Goal: Information Seeking & Learning: Learn about a topic

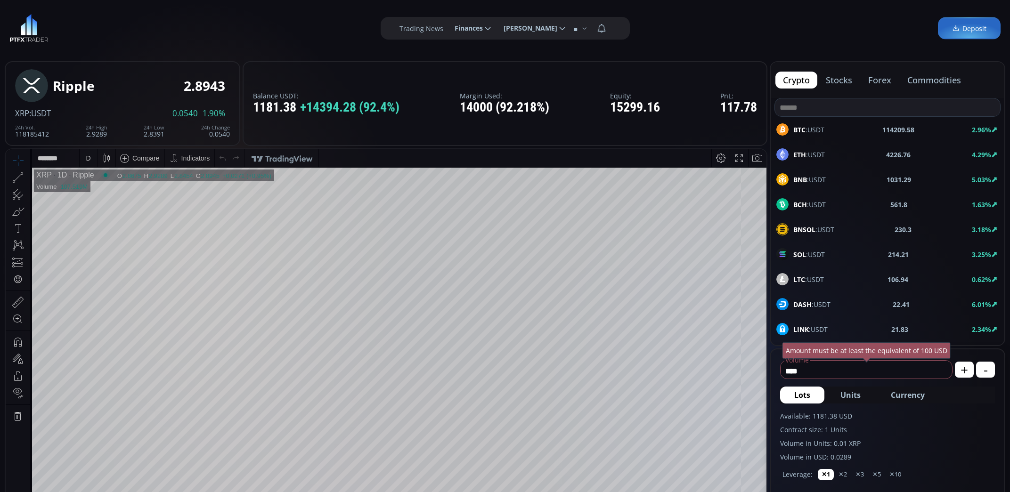
click at [813, 128] on span "BTC :USDT" at bounding box center [808, 130] width 31 height 10
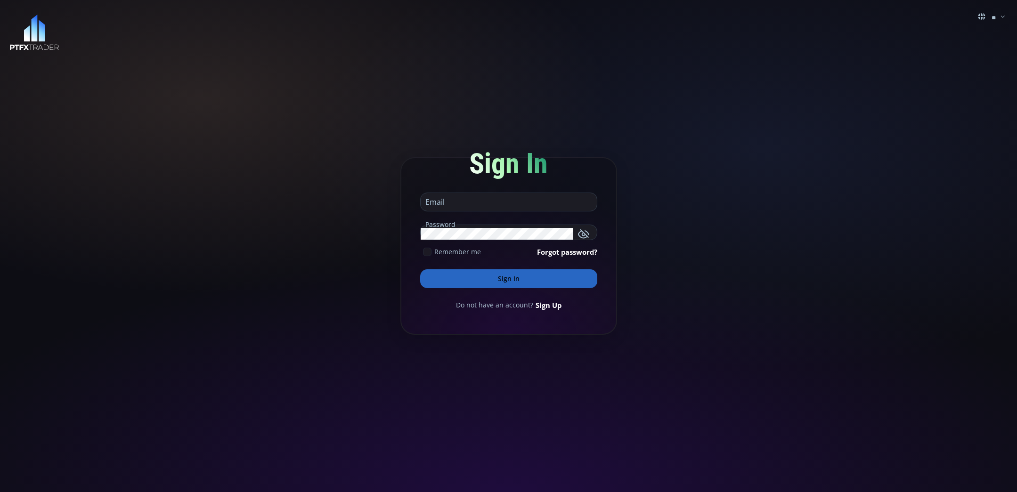
type input "**********"
click at [510, 276] on button "Sign In" at bounding box center [508, 278] width 177 height 19
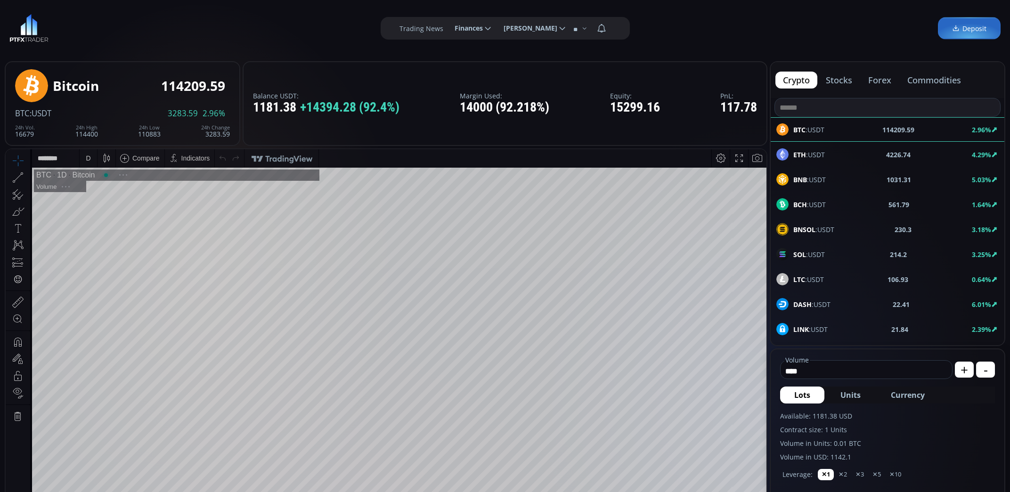
scroll to position [131, 0]
click at [806, 279] on span "LTC :USDT" at bounding box center [808, 280] width 31 height 10
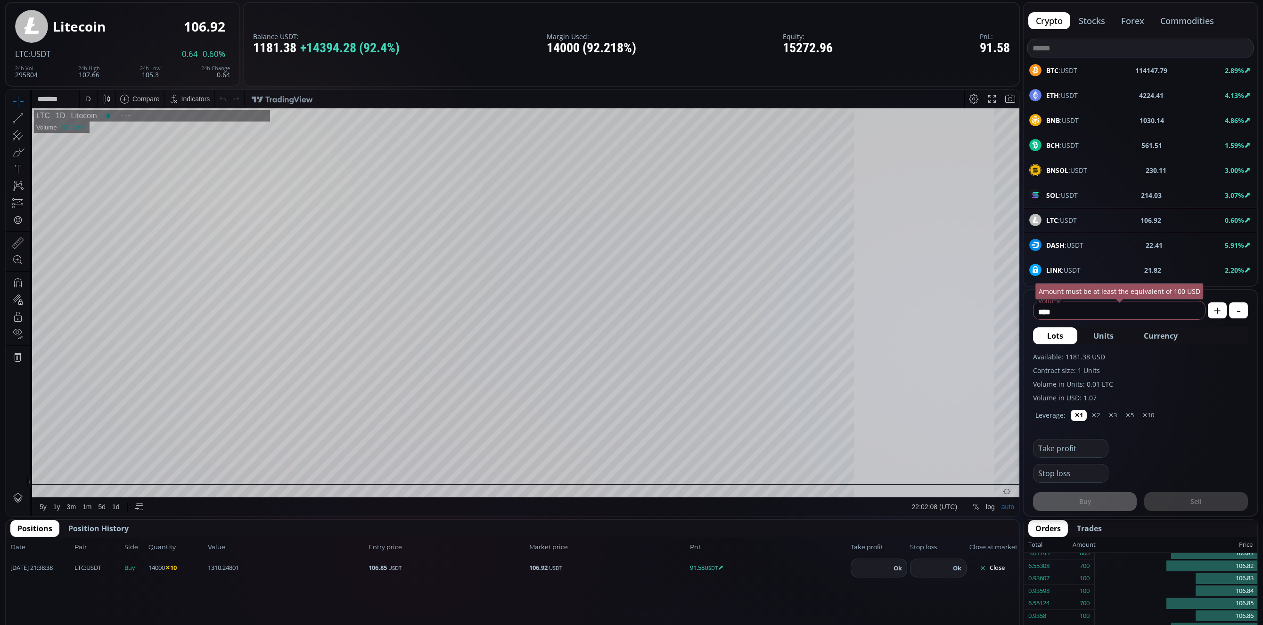
scroll to position [131, 0]
click at [91, 104] on div "D" at bounding box center [88, 99] width 8 height 18
click at [96, 210] on div "1 hour" at bounding box center [94, 211] width 19 height 8
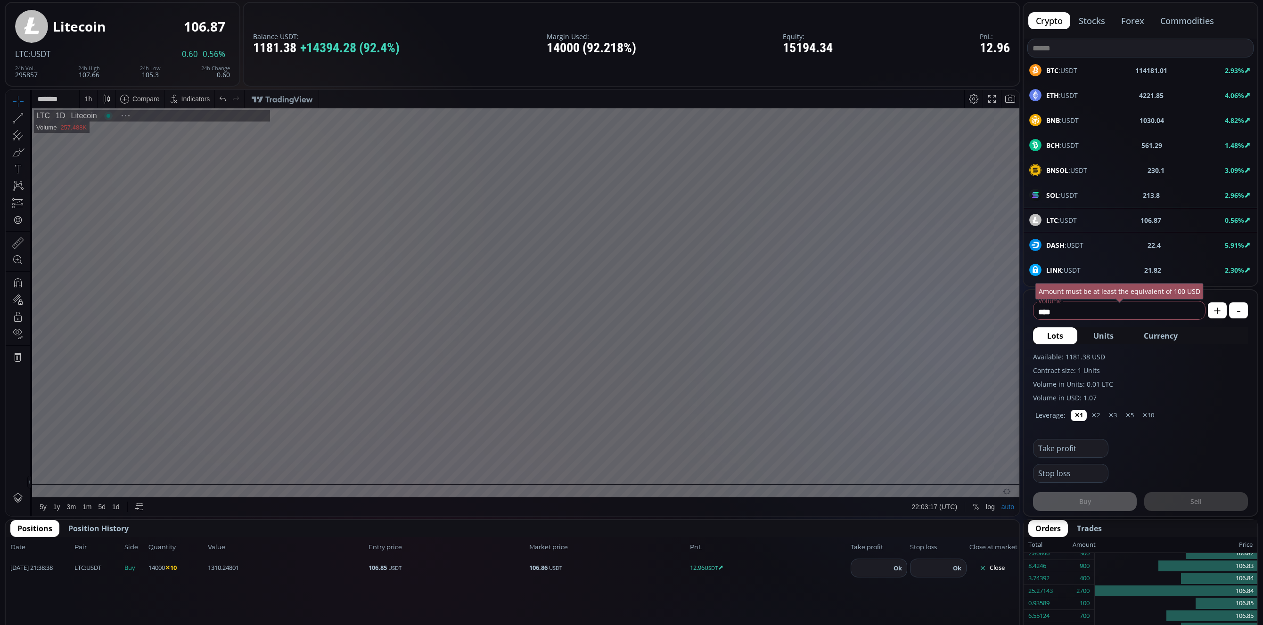
scroll to position [127, 0]
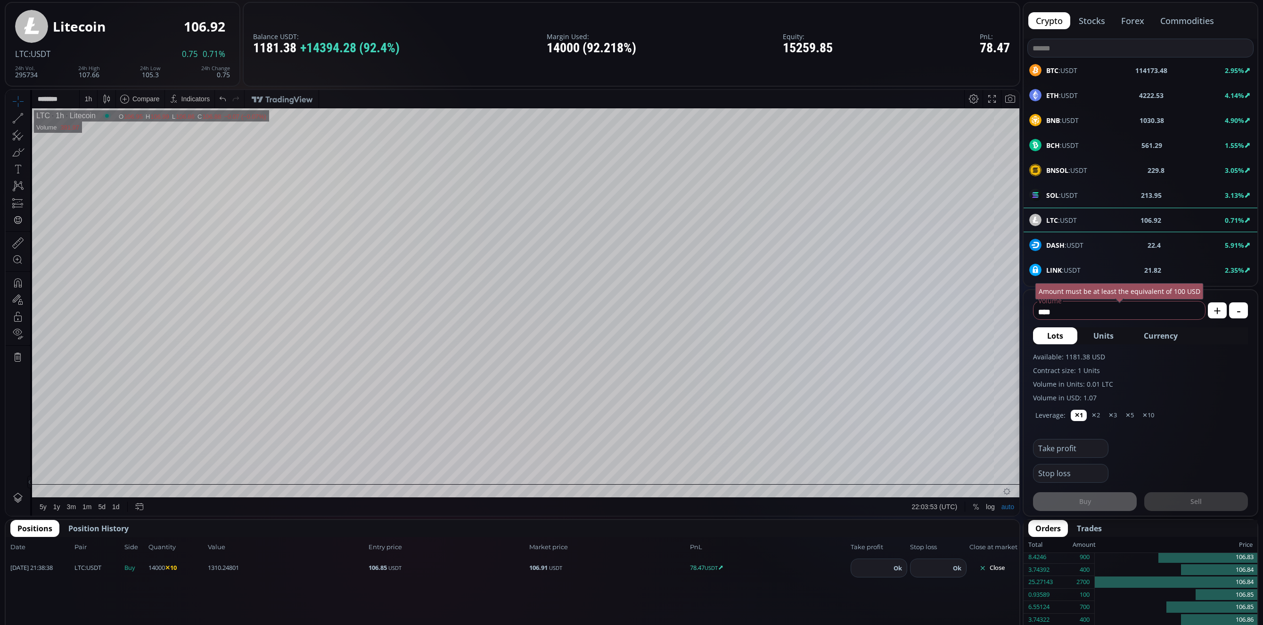
click at [88, 103] on div "1 h" at bounding box center [88, 99] width 8 height 18
click at [102, 180] on div "30 minutes" at bounding box center [101, 179] width 32 height 8
click at [21, 122] on icon at bounding box center [17, 118] width 13 height 13
click at [98, 102] on div "30 m" at bounding box center [91, 99] width 22 height 18
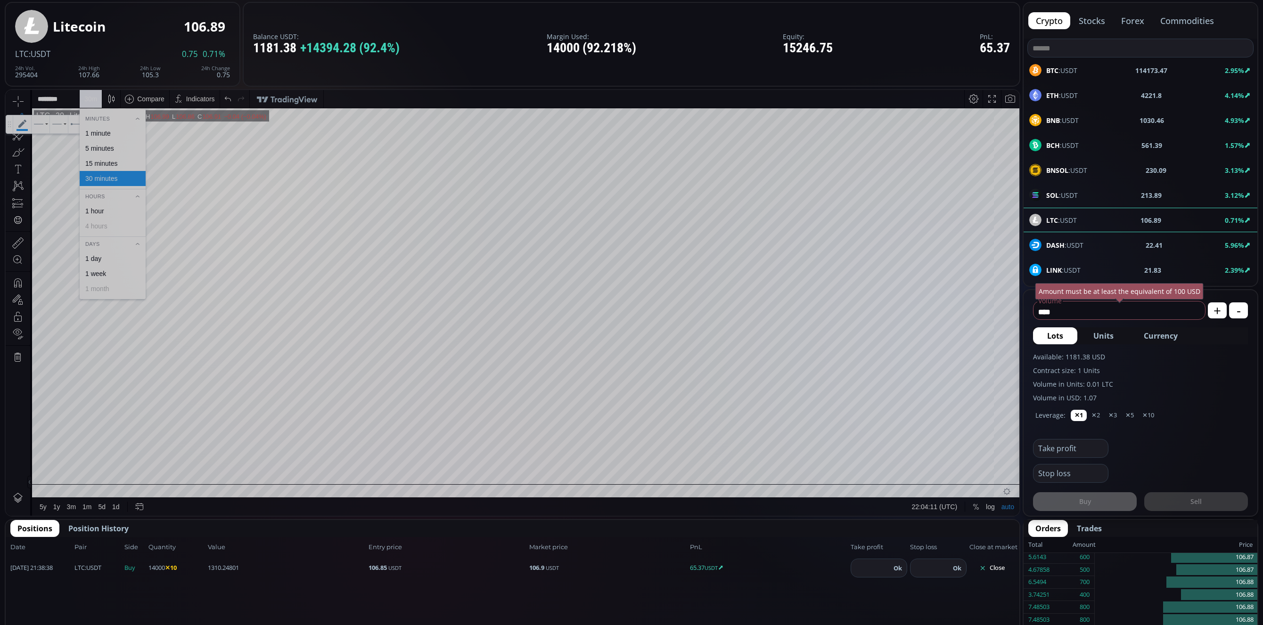
click at [100, 210] on div "1 hour" at bounding box center [94, 211] width 19 height 8
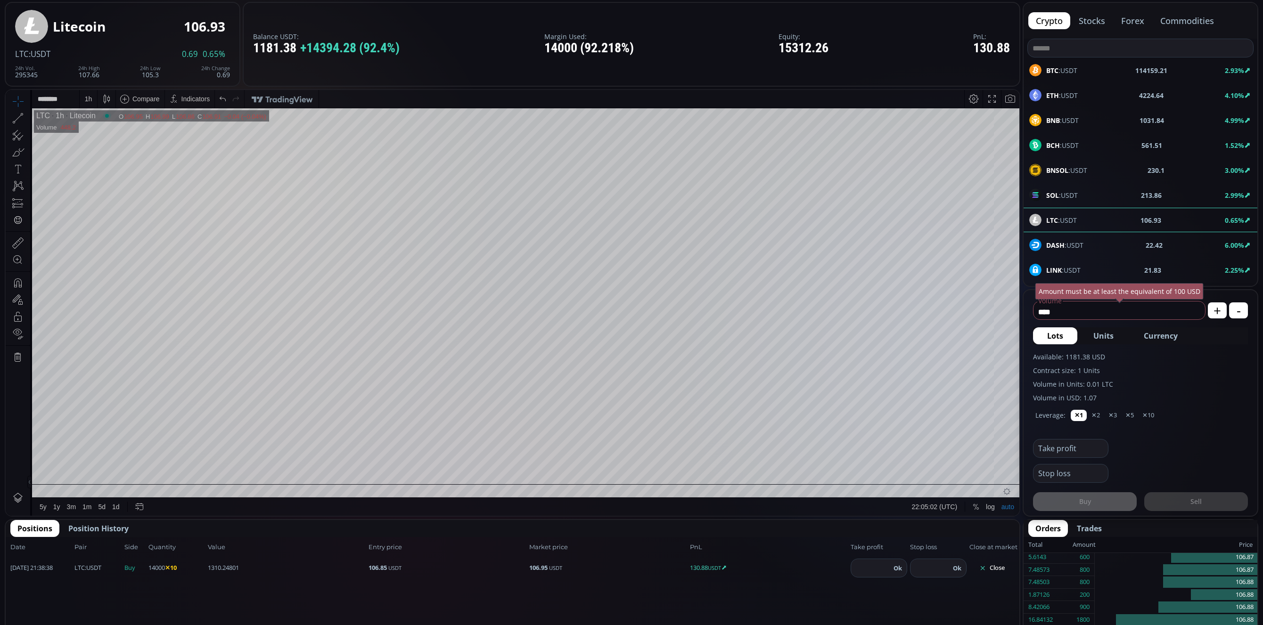
click at [21, 116] on icon at bounding box center [17, 118] width 13 height 13
click at [87, 103] on div "1 h" at bounding box center [88, 99] width 8 height 18
click at [19, 116] on icon at bounding box center [17, 118] width 13 height 13
click at [20, 110] on icon at bounding box center [22, 109] width 8 height 8
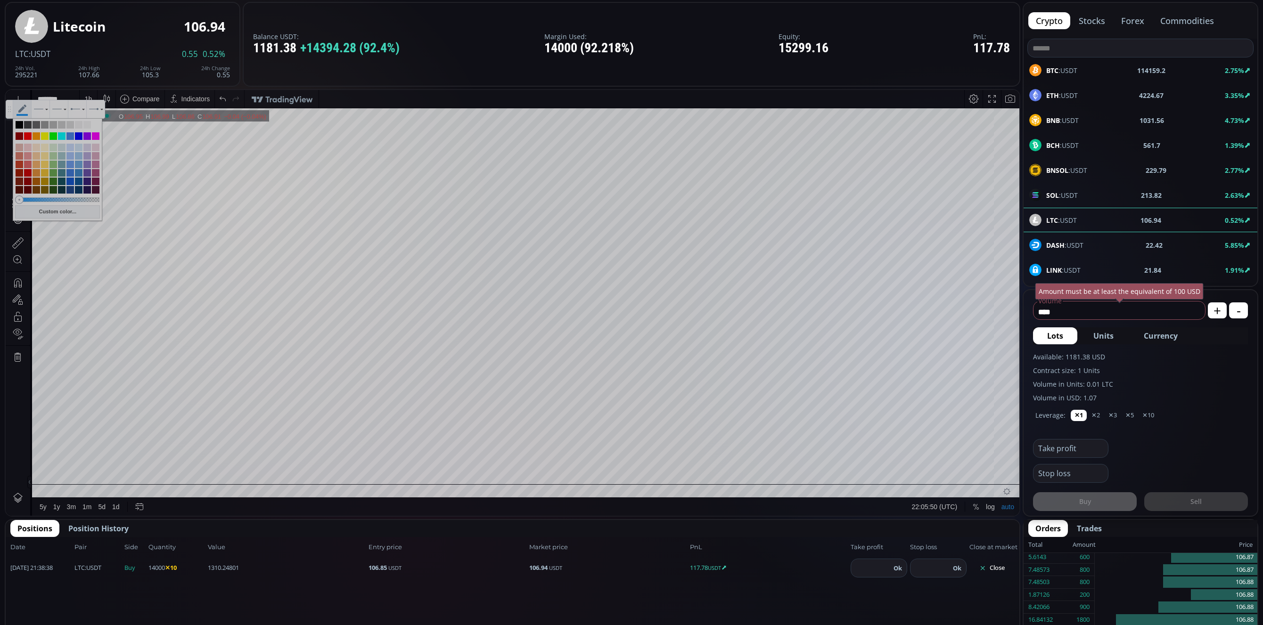
click at [29, 133] on div at bounding box center [28, 136] width 8 height 8
type input "**********"
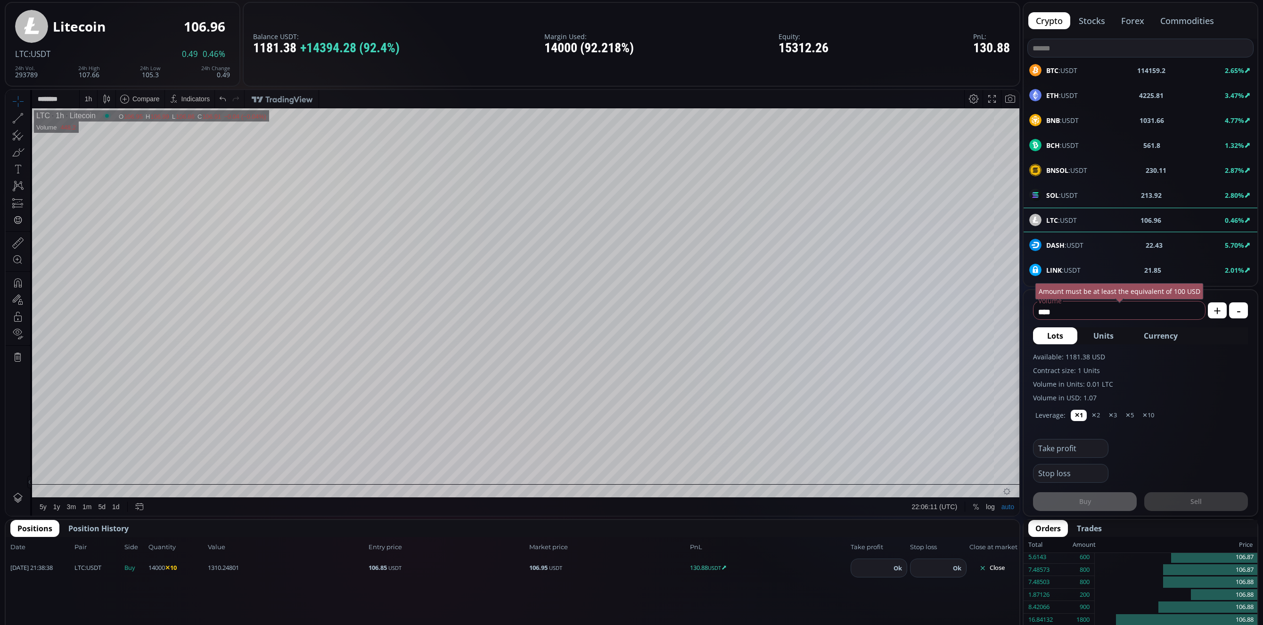
click at [21, 116] on icon at bounding box center [17, 118] width 13 height 13
click at [88, 102] on div "1 h" at bounding box center [89, 99] width 8 height 8
click at [108, 178] on div "30 minutes" at bounding box center [101, 179] width 32 height 8
click at [89, 102] on div "30 m" at bounding box center [90, 99] width 13 height 8
click at [118, 164] on div "15 minutes" at bounding box center [111, 164] width 57 height 8
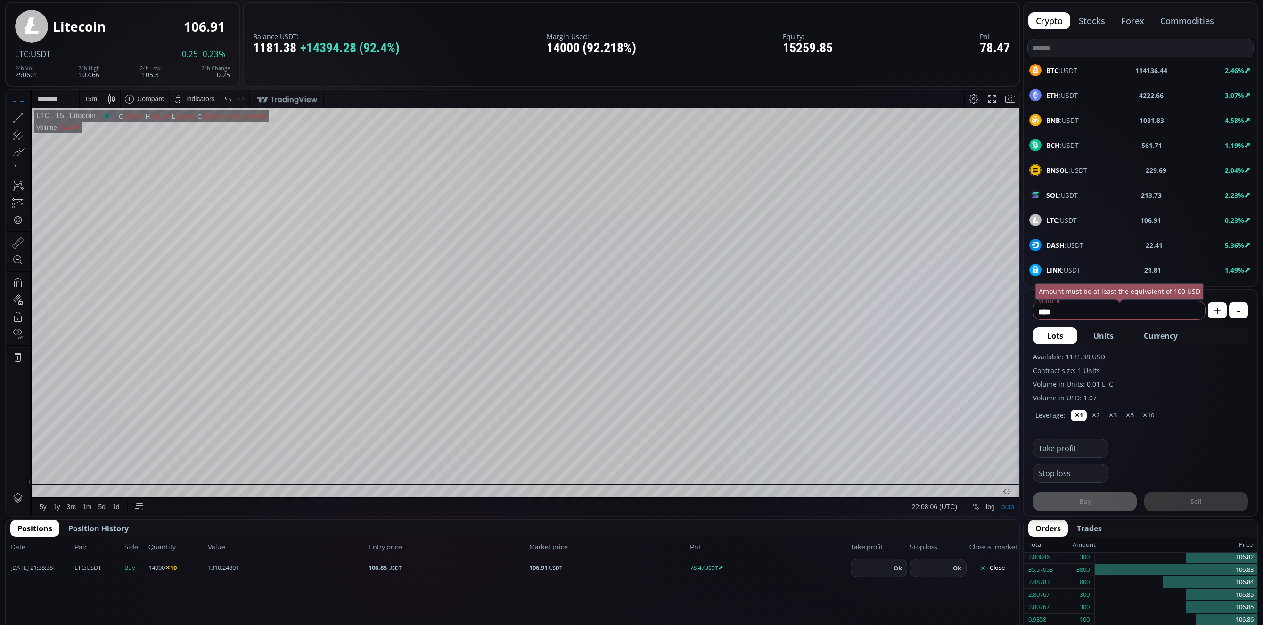
click at [93, 103] on div "15 m" at bounding box center [90, 99] width 13 height 18
click at [110, 149] on div "5 minutes" at bounding box center [99, 149] width 29 height 8
click at [91, 105] on div "5 m" at bounding box center [88, 99] width 9 height 18
click at [103, 132] on div "1 minute" at bounding box center [97, 134] width 25 height 8
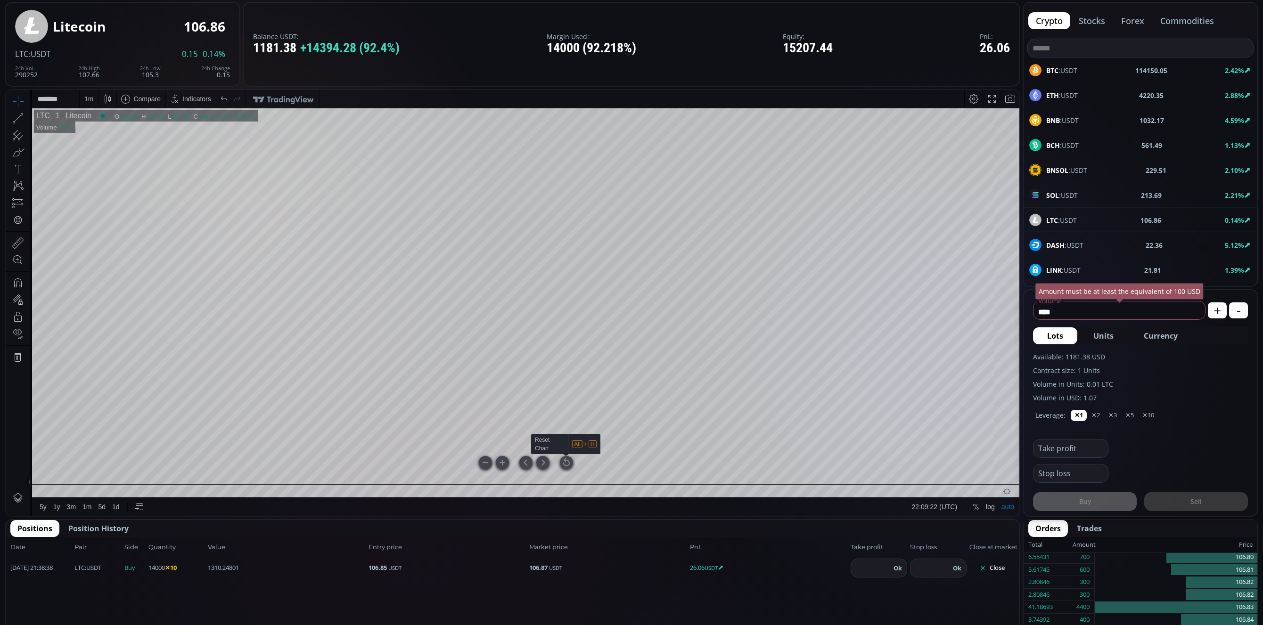
click at [565, 459] on div at bounding box center [566, 462] width 13 height 13
click at [567, 465] on div at bounding box center [566, 462] width 13 height 13
click at [90, 105] on div "1 m" at bounding box center [88, 99] width 9 height 18
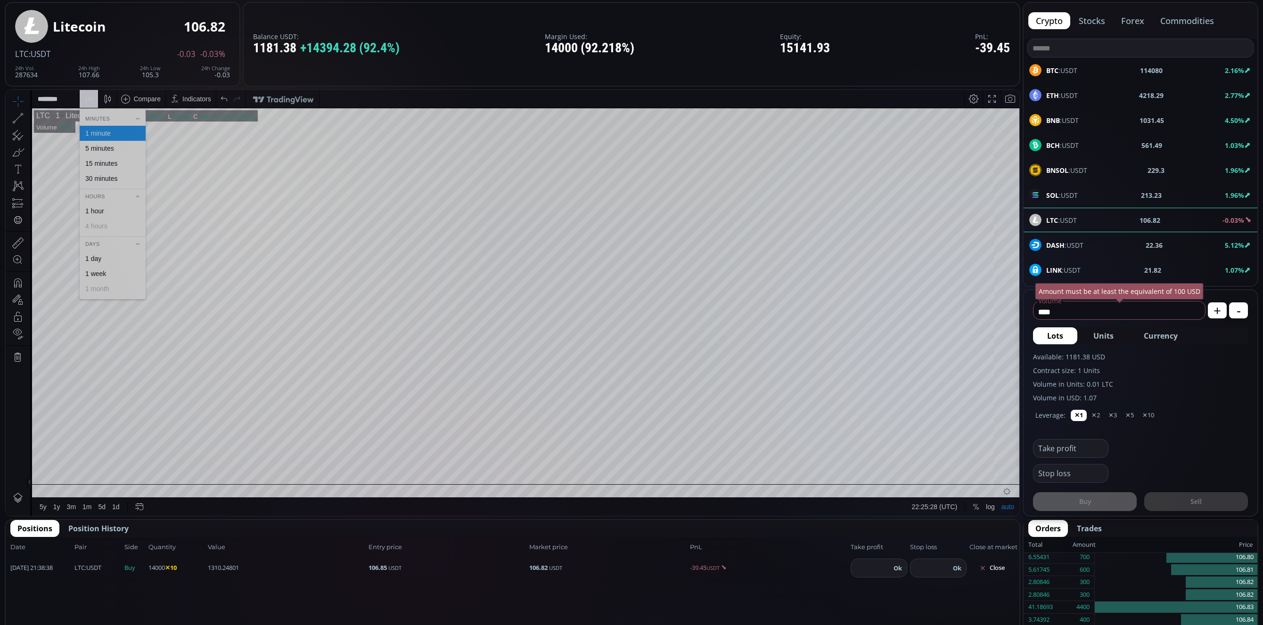
click at [91, 212] on div "1 hour" at bounding box center [94, 211] width 19 height 8
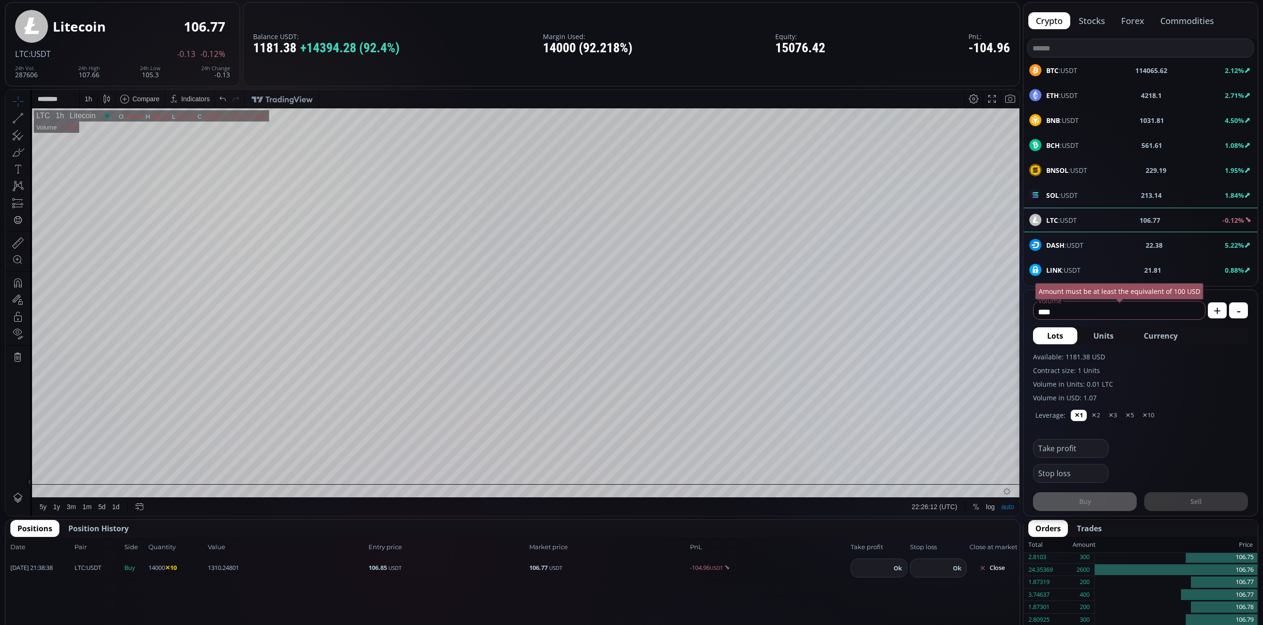
click at [87, 102] on div "1 h" at bounding box center [89, 99] width 8 height 8
click at [107, 179] on div "30 minutes" at bounding box center [101, 179] width 32 height 8
click at [93, 106] on div "30 m" at bounding box center [90, 99] width 13 height 18
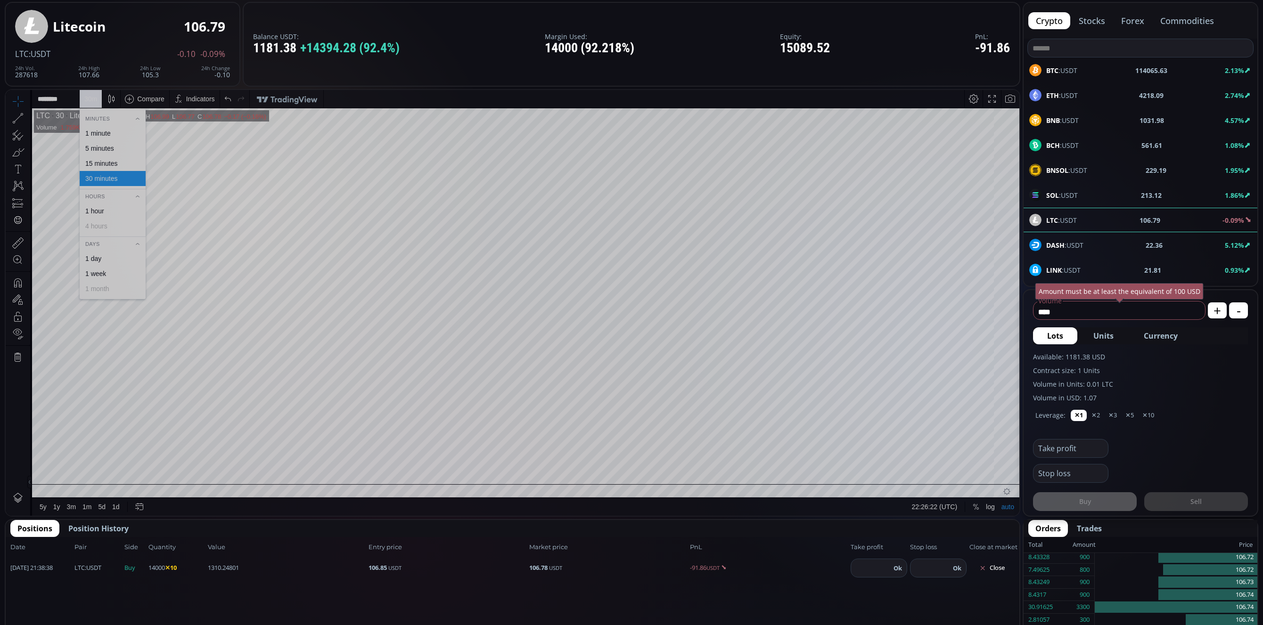
click at [101, 162] on div "15 minutes" at bounding box center [101, 164] width 32 height 8
click at [96, 98] on div "15 m" at bounding box center [90, 99] width 13 height 8
click at [103, 148] on div "5 minutes" at bounding box center [99, 149] width 29 height 8
click at [87, 100] on div "5 m" at bounding box center [88, 99] width 9 height 8
click at [105, 136] on div "1 minute" at bounding box center [97, 134] width 25 height 8
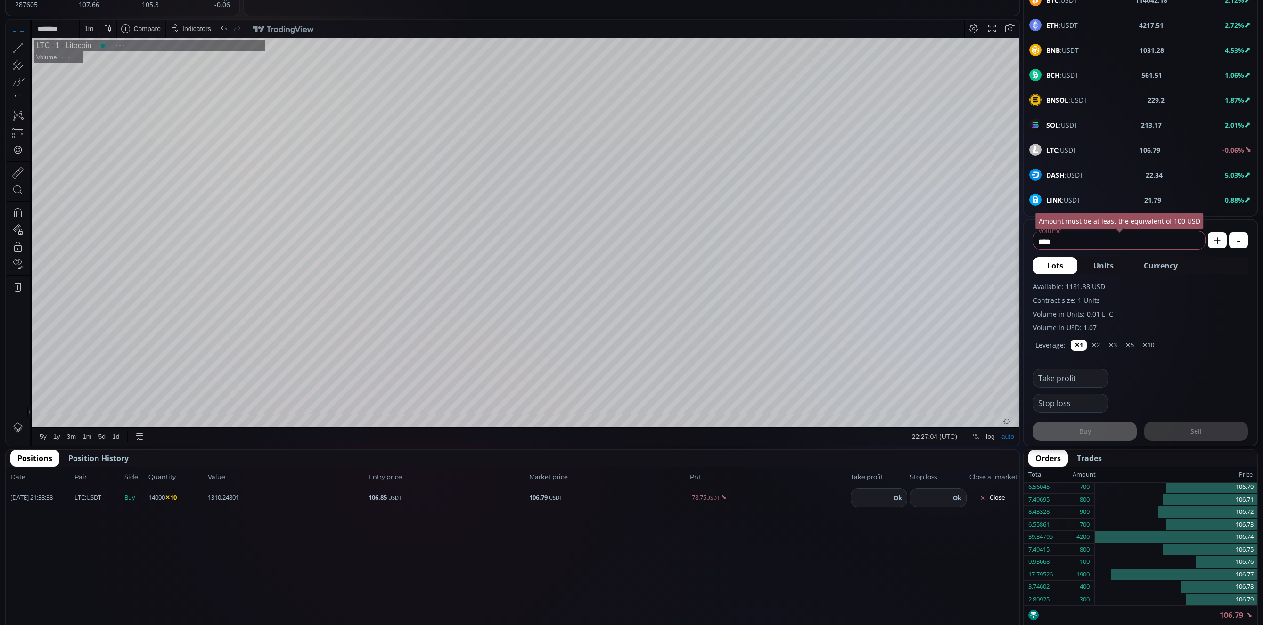
scroll to position [0, 0]
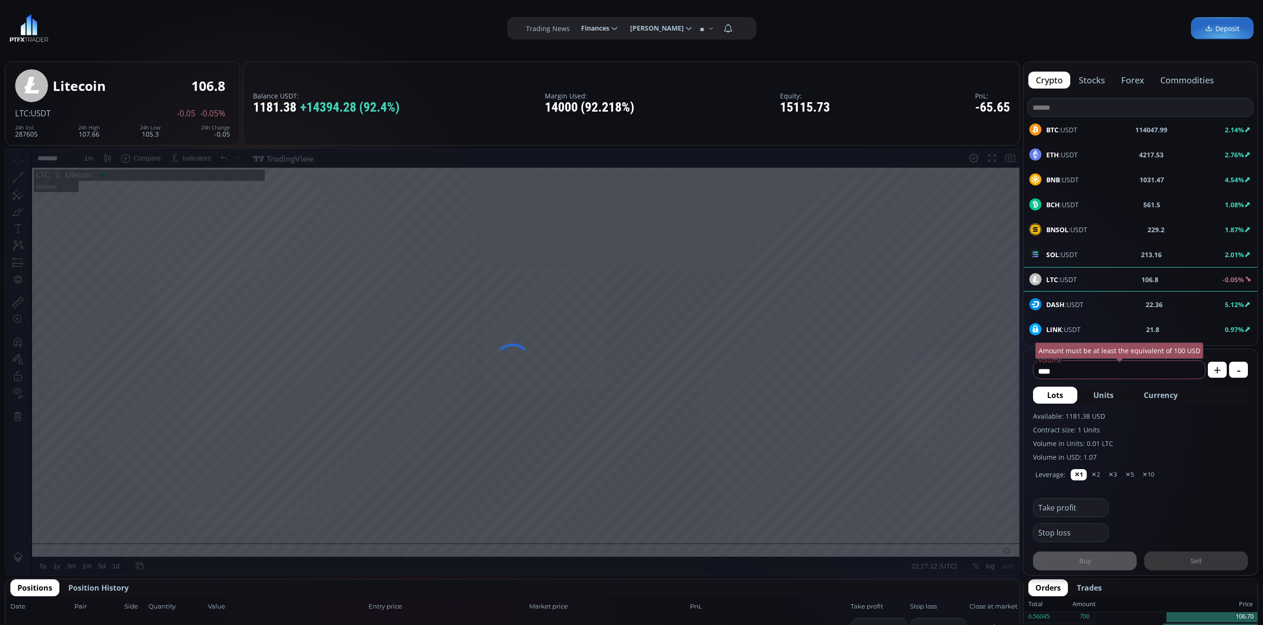
drag, startPoint x: 928, startPoint y: 408, endPoint x: 724, endPoint y: 410, distance: 203.5
click at [708, 417] on div at bounding box center [512, 362] width 1015 height 428
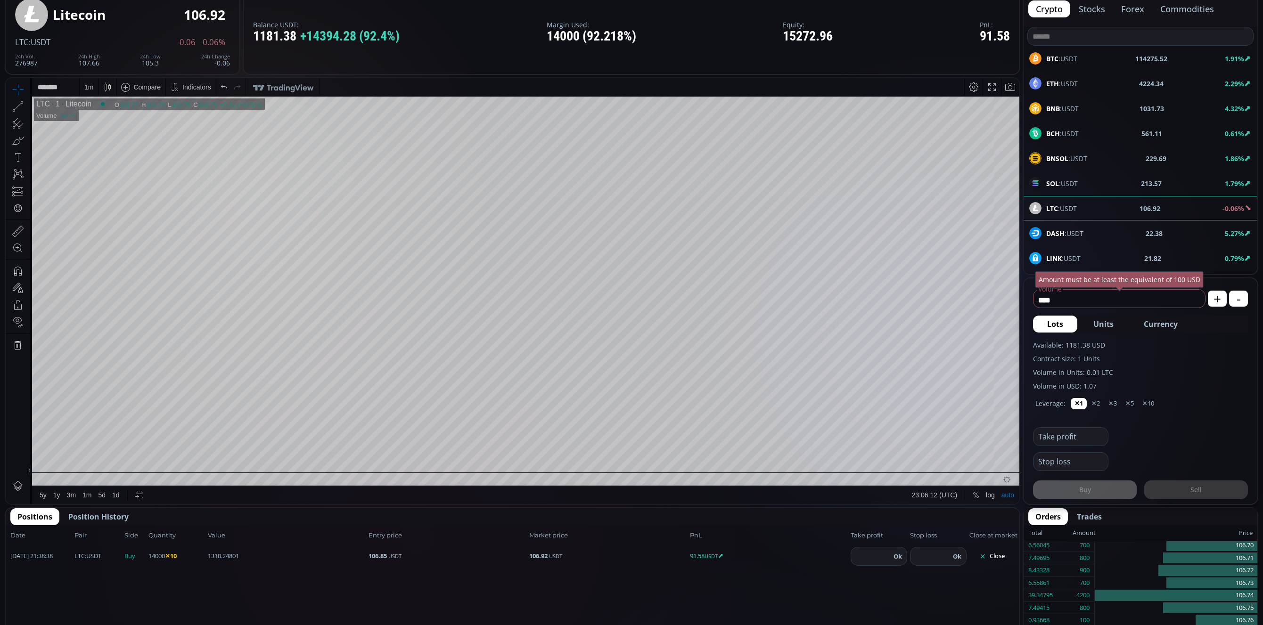
scroll to position [71, 0]
click at [21, 110] on icon at bounding box center [17, 106] width 13 height 13
click at [566, 450] on div at bounding box center [566, 451] width 13 height 13
click at [403, 505] on html "Date Range 5y 1y 3m 1m 5d 1d 23:06:43 (UTC) log auto LTC 1 Litecoin O 107.11 H …" at bounding box center [512, 292] width 1013 height 426
click at [155, 475] on table "LTC 1 Litecoin O 105.74 H 105.79 L 105.74 C 105.79 105.79 +0.06 (+0.06%) 1 Volu…" at bounding box center [525, 292] width 987 height 390
